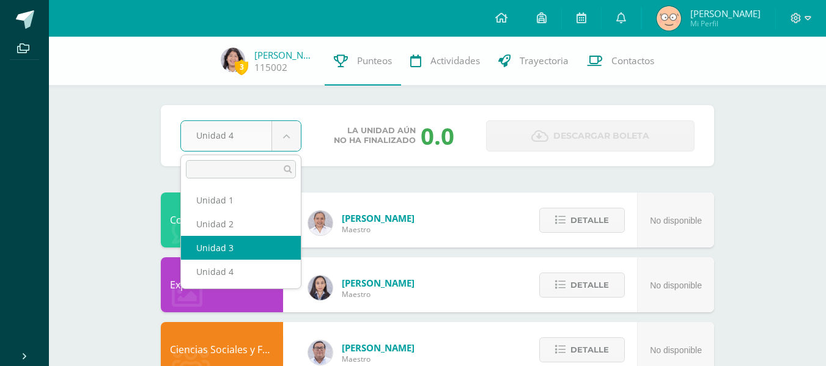
select select "Unidad 3"
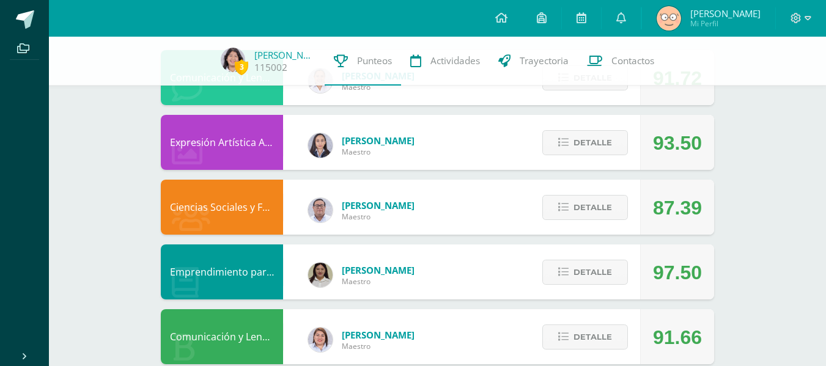
scroll to position [170, 0]
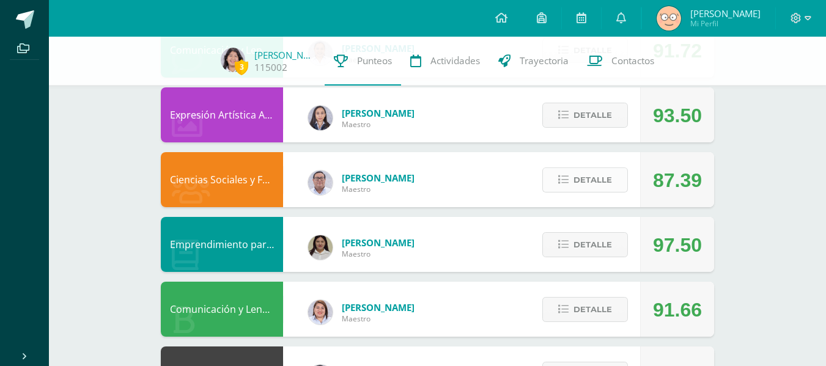
click at [619, 178] on button "Detalle" at bounding box center [585, 180] width 86 height 25
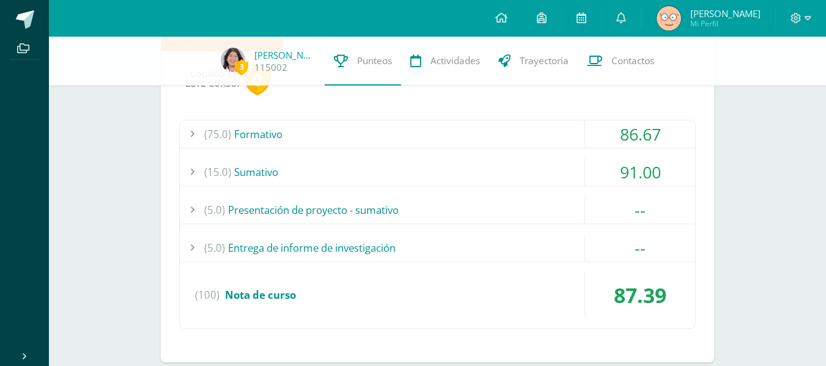
scroll to position [319, 0]
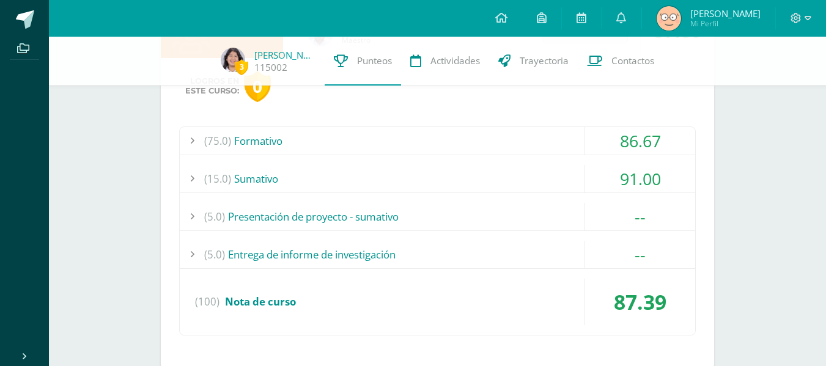
click at [413, 144] on div "(75.0) Formativo" at bounding box center [437, 141] width 515 height 28
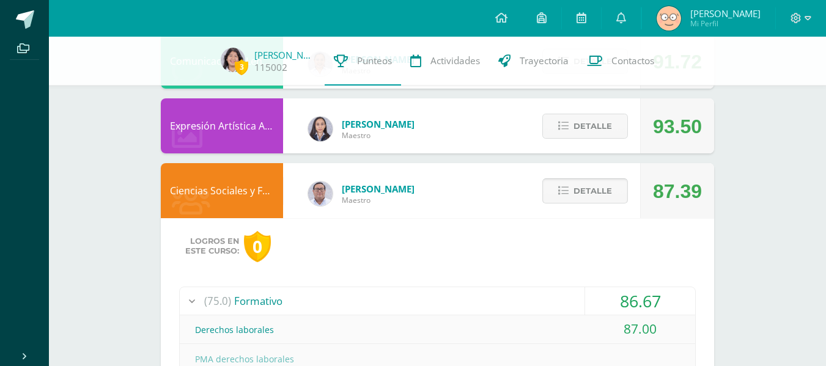
scroll to position [158, 0]
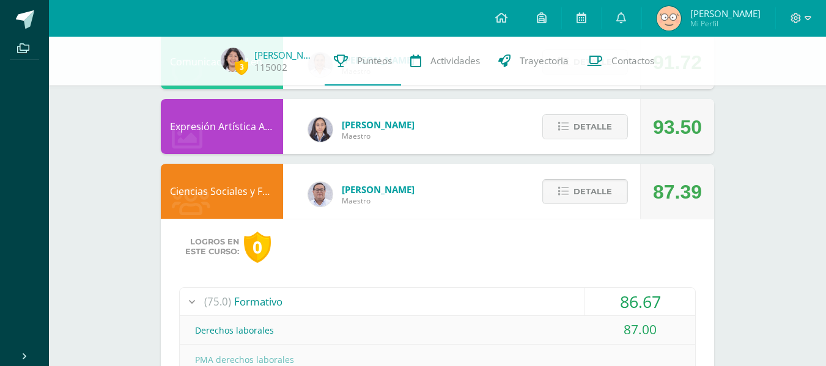
click at [590, 188] on span "Detalle" at bounding box center [593, 191] width 39 height 23
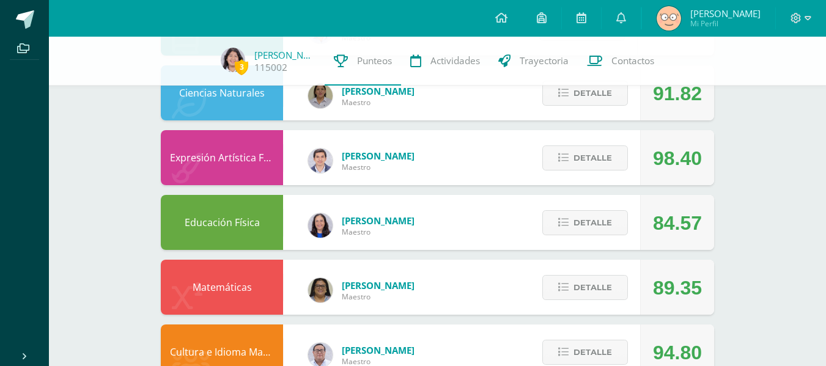
scroll to position [813, 0]
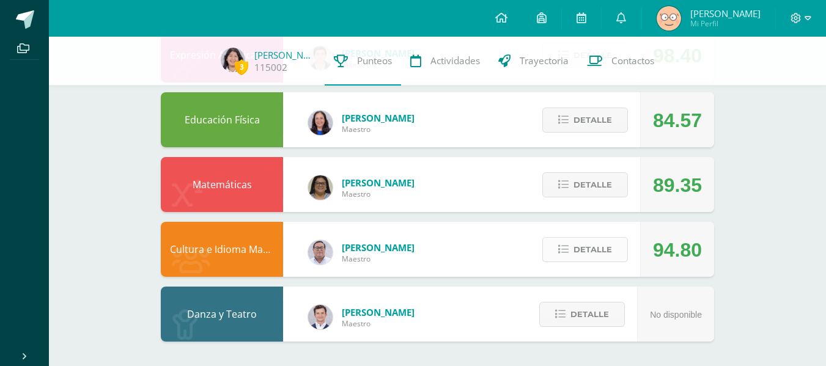
click at [586, 248] on span "Detalle" at bounding box center [593, 249] width 39 height 23
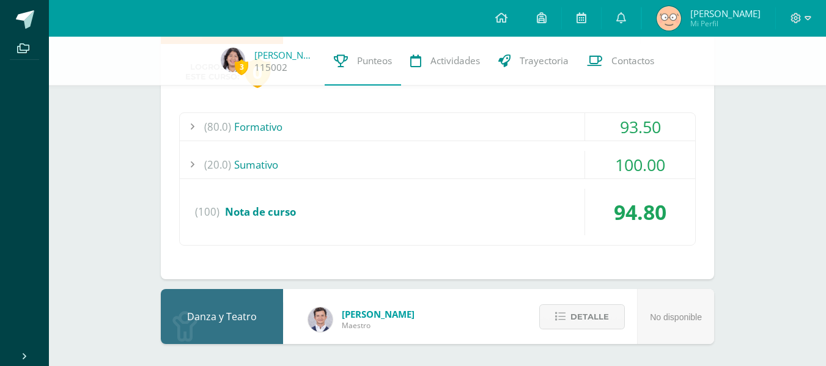
scroll to position [1049, 0]
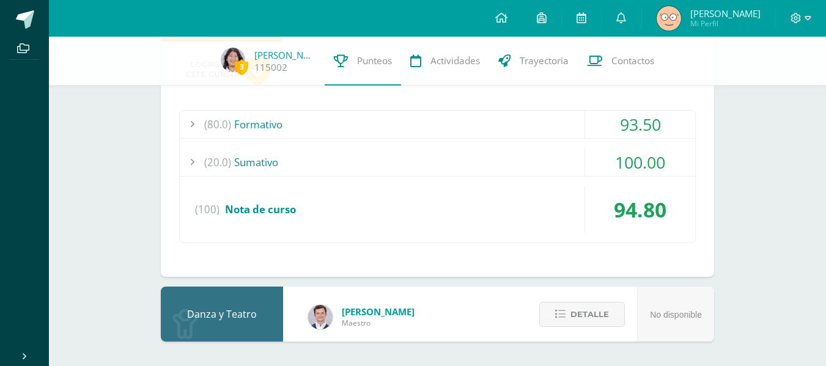
click at [424, 128] on div "(80.0) Formativo" at bounding box center [437, 125] width 515 height 28
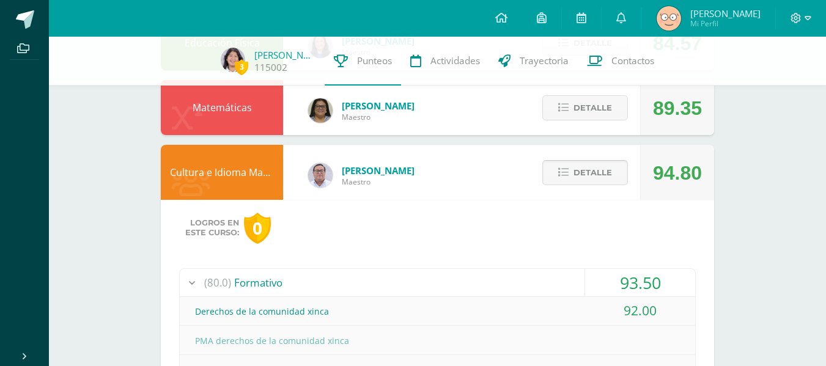
click at [606, 174] on span "Detalle" at bounding box center [593, 172] width 39 height 23
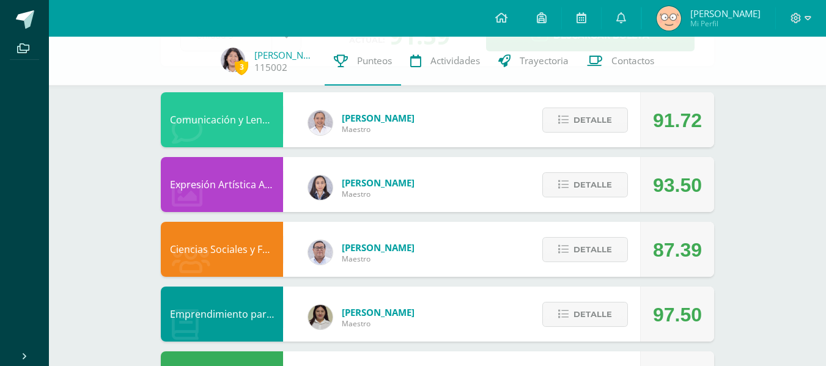
scroll to position [95, 0]
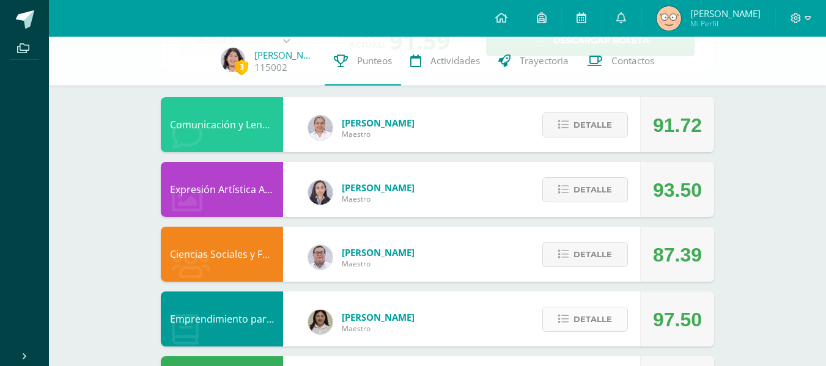
click at [605, 320] on span "Detalle" at bounding box center [593, 319] width 39 height 23
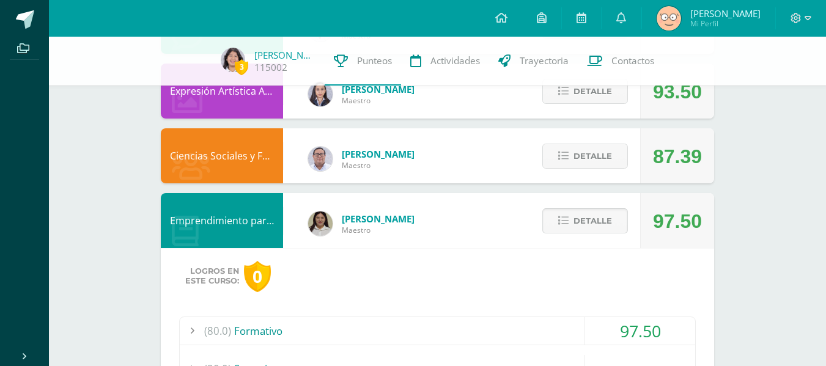
click at [586, 223] on span "Detalle" at bounding box center [593, 221] width 39 height 23
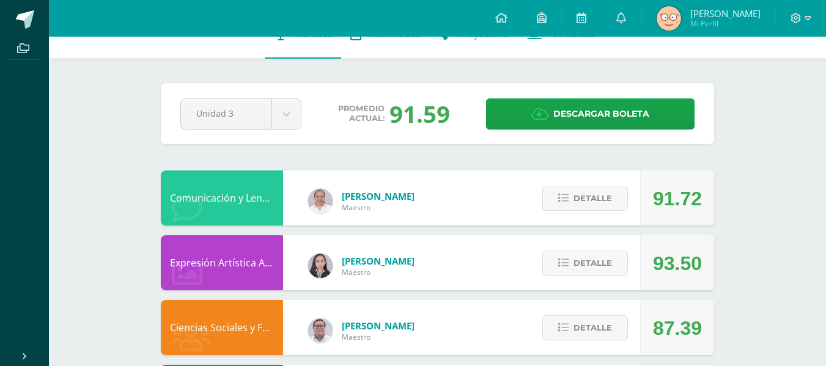
scroll to position [0, 0]
